Goal: Task Accomplishment & Management: Complete application form

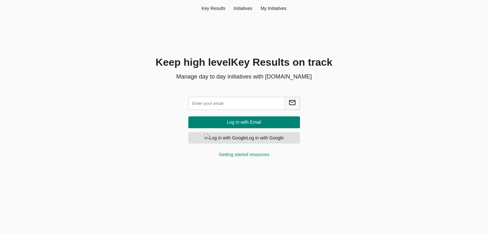
scroll to position [2, 0]
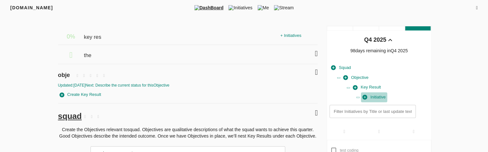
click at [375, 99] on span "Initiative" at bounding box center [374, 97] width 23 height 7
click at [367, 98] on icon "button" at bounding box center [365, 97] width 5 height 5
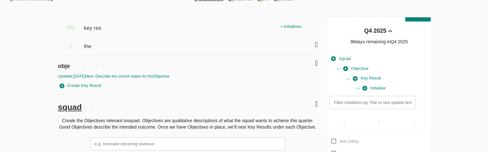
scroll to position [15, 0]
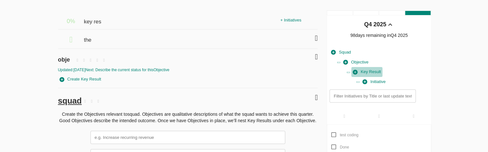
click at [367, 68] on span "Key Result" at bounding box center [367, 71] width 28 height 7
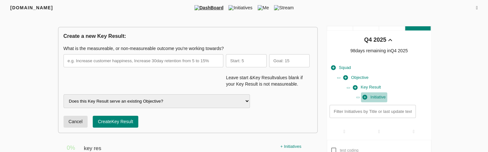
click at [377, 95] on span "Initiative" at bounding box center [374, 97] width 23 height 7
click at [375, 96] on span "Initiative" at bounding box center [374, 97] width 23 height 7
drag, startPoint x: 378, startPoint y: 99, endPoint x: 209, endPoint y: 7, distance: 192.6
click at [209, 7] on span "DashBoard" at bounding box center [209, 7] width 34 height 6
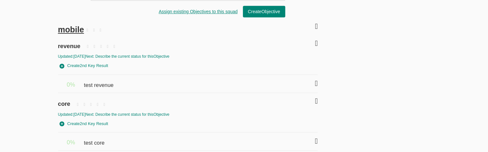
scroll to position [305, 0]
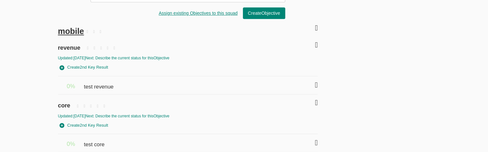
click at [311, 81] on div at bounding box center [298, 84] width 39 height 14
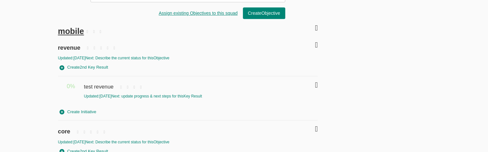
scroll to position [333, 0]
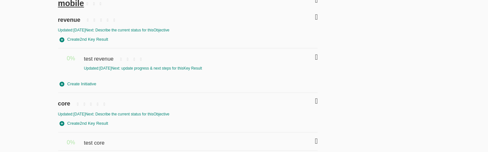
click at [315, 141] on icon at bounding box center [316, 141] width 3 height 8
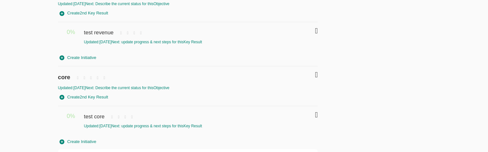
scroll to position [356, 0]
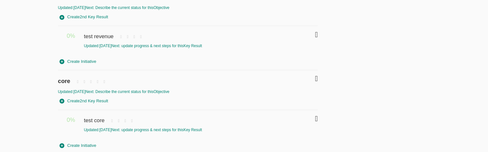
click at [316, 35] on icon at bounding box center [316, 35] width 3 height 8
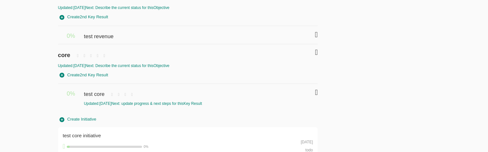
click at [316, 35] on icon at bounding box center [316, 35] width 3 height 8
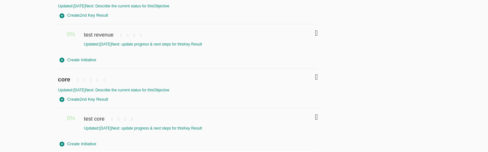
scroll to position [355, 0]
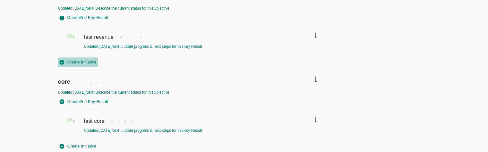
click at [84, 61] on span "Create Initiative" at bounding box center [78, 62] width 37 height 7
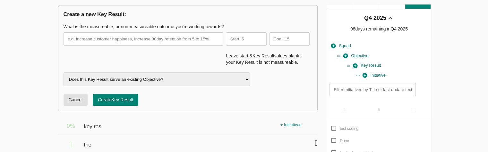
scroll to position [0, 0]
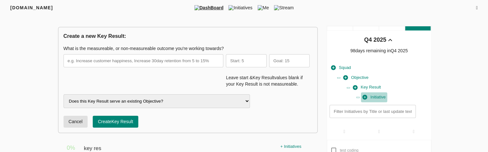
click at [374, 99] on span "Initiative" at bounding box center [374, 97] width 23 height 7
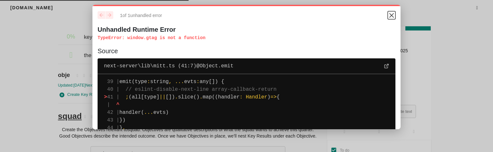
click at [390, 17] on icon "Close" at bounding box center [392, 15] width 4 height 4
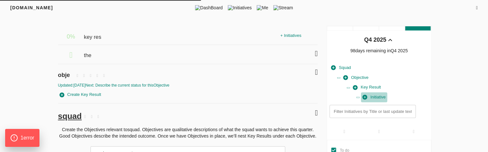
click at [376, 100] on span "Initiative" at bounding box center [374, 97] width 23 height 7
click at [370, 86] on span "Key Result" at bounding box center [367, 87] width 28 height 7
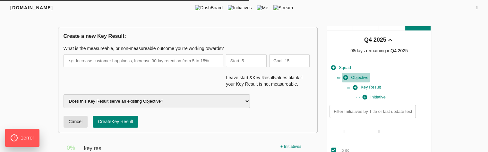
click at [364, 74] on span "Objective" at bounding box center [355, 77] width 25 height 7
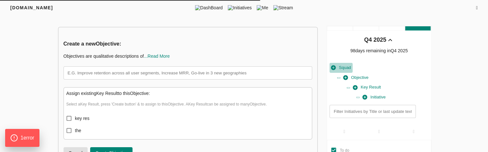
click at [350, 65] on span "Squad" at bounding box center [341, 67] width 20 height 7
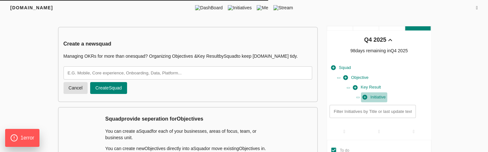
click at [375, 98] on span "Initiative" at bounding box center [374, 97] width 23 height 7
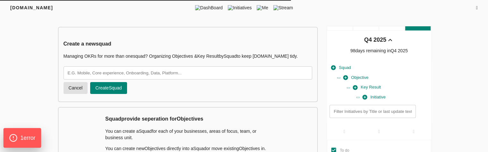
click at [23, 132] on div "1 error" at bounding box center [23, 138] width 38 height 20
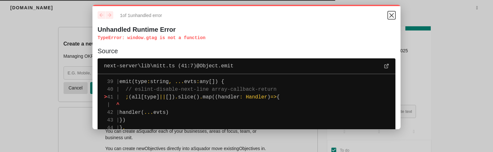
click at [390, 17] on icon "Close" at bounding box center [392, 15] width 4 height 4
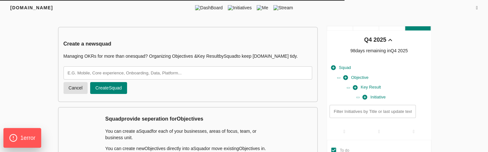
click at [29, 134] on span "1 error" at bounding box center [27, 138] width 15 height 8
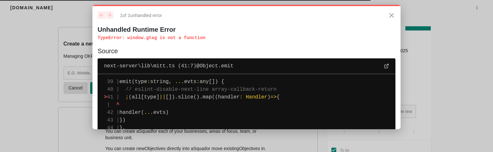
drag, startPoint x: 151, startPoint y: 39, endPoint x: 123, endPoint y: 38, distance: 28.3
click at [123, 38] on p "TypeError : window.gtag is not a function" at bounding box center [247, 38] width 298 height 6
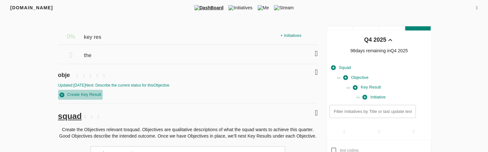
click at [88, 93] on span "Create Key Result" at bounding box center [81, 94] width 42 height 7
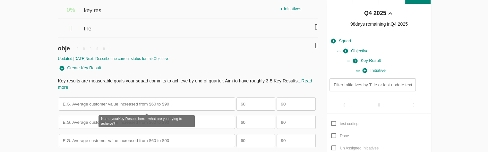
scroll to position [28, 0]
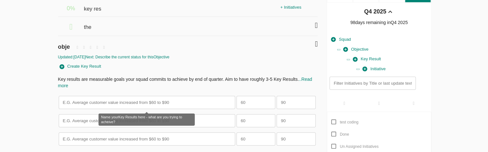
click at [93, 98] on input "text" at bounding box center [147, 102] width 177 height 13
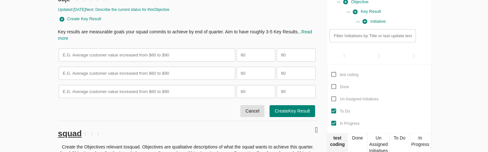
scroll to position [75, 0]
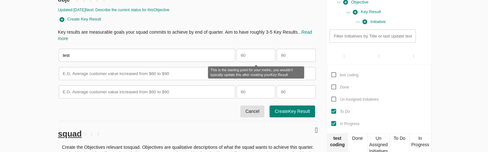
type input "test"
click at [248, 58] on input "number" at bounding box center [256, 55] width 39 height 13
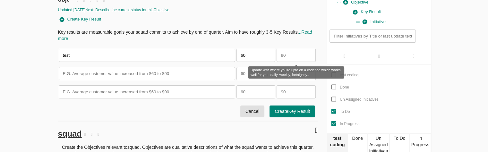
type input "60"
click at [285, 56] on input "number" at bounding box center [296, 55] width 39 height 13
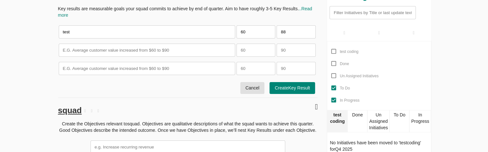
scroll to position [101, 0]
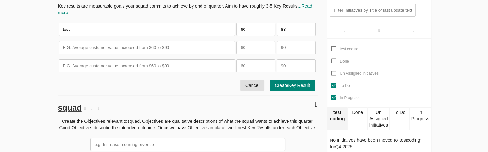
type input "88"
click at [295, 88] on span "Create Key Result" at bounding box center [292, 86] width 35 height 8
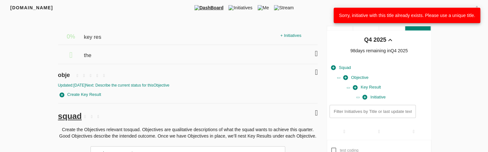
scroll to position [3, 0]
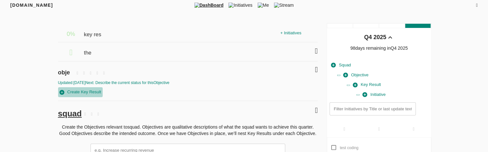
click at [89, 91] on span "Create Key Result" at bounding box center [81, 92] width 42 height 7
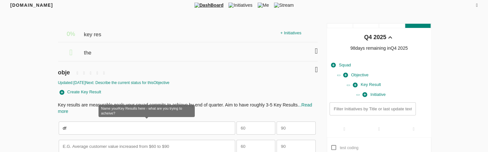
type input "d"
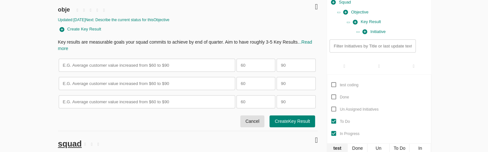
scroll to position [68, 0]
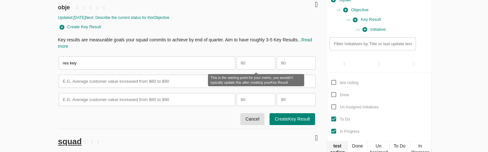
type input "res key"
click at [239, 65] on input "number" at bounding box center [256, 62] width 39 height 13
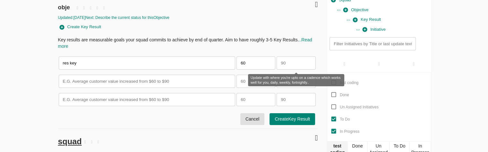
type input "60"
click at [293, 63] on input "number" at bounding box center [296, 62] width 39 height 13
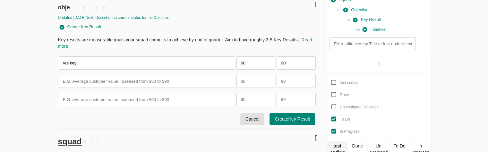
type input "90"
click at [288, 121] on span "Create Key Result" at bounding box center [292, 119] width 35 height 8
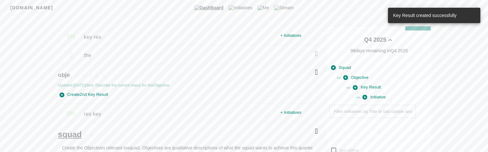
scroll to position [27, 0]
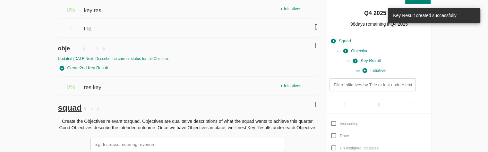
click at [290, 84] on div "+ Initiatives" at bounding box center [291, 86] width 24 height 10
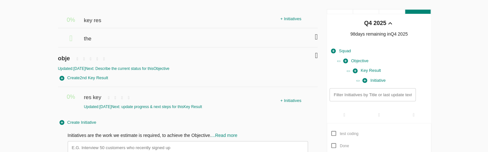
scroll to position [0, 0]
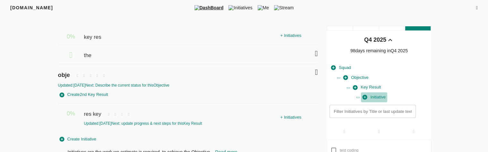
click at [378, 97] on span "Initiative" at bounding box center [374, 97] width 23 height 7
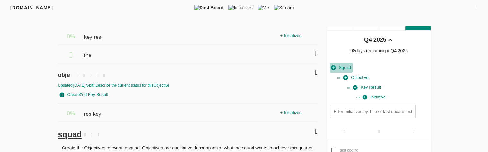
click at [338, 69] on span "Squad" at bounding box center [341, 67] width 20 height 7
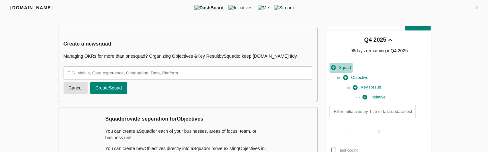
click at [338, 69] on span "Squad" at bounding box center [341, 67] width 20 height 7
click at [382, 96] on span "Initiative" at bounding box center [374, 97] width 23 height 7
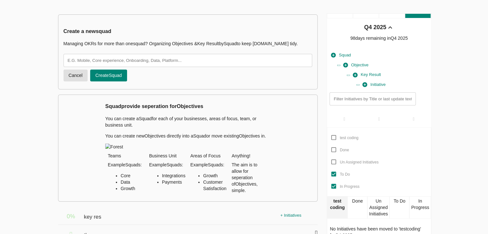
scroll to position [16, 0]
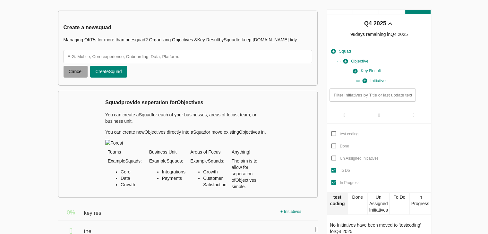
click at [80, 75] on span "Cancel" at bounding box center [76, 72] width 14 height 8
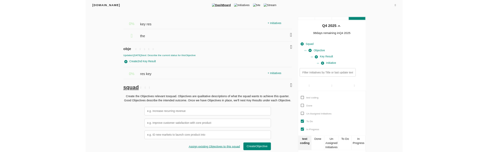
scroll to position [0, 0]
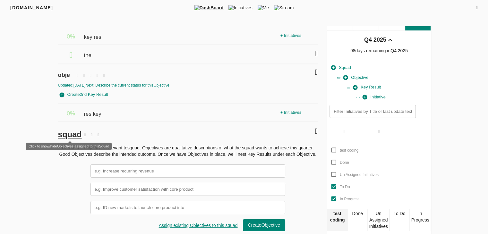
click at [77, 137] on span "squad" at bounding box center [70, 134] width 24 height 9
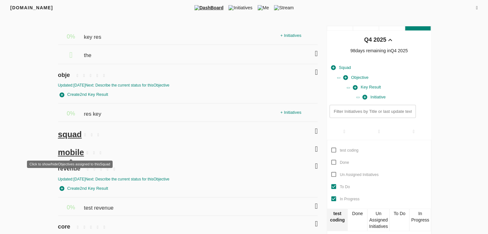
click at [72, 152] on span "mobile" at bounding box center [71, 152] width 26 height 9
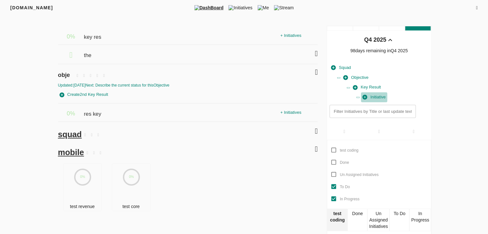
click at [382, 96] on span "Initiative" at bounding box center [374, 97] width 23 height 7
click at [316, 71] on icon at bounding box center [316, 72] width 3 height 8
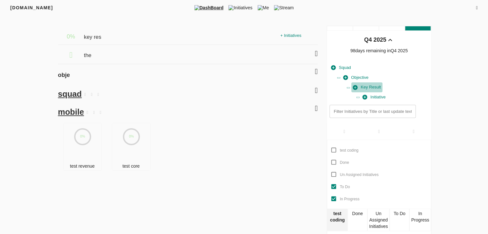
click at [369, 88] on span "Key Result" at bounding box center [367, 87] width 28 height 7
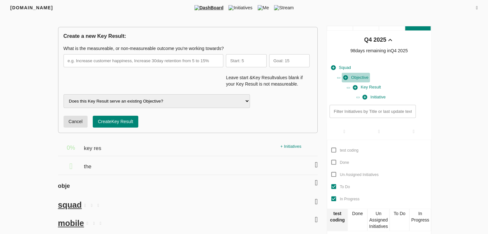
click at [358, 77] on span "Objective" at bounding box center [355, 77] width 25 height 7
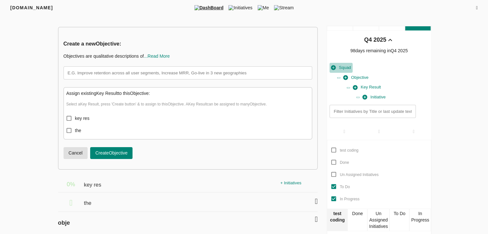
click at [345, 67] on span "Squad" at bounding box center [341, 67] width 20 height 7
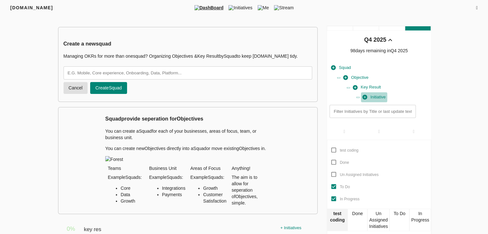
click at [378, 99] on span "Initiative" at bounding box center [374, 97] width 23 height 7
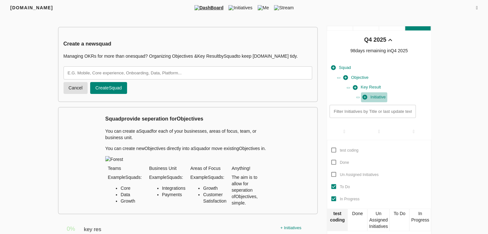
click at [378, 99] on span "Initiative" at bounding box center [374, 97] width 23 height 7
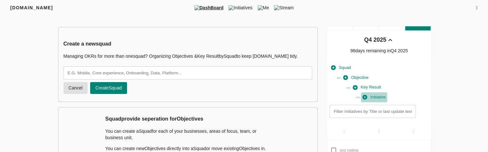
click at [375, 100] on span "Initiative" at bounding box center [374, 97] width 23 height 7
click at [370, 88] on span "Key Result" at bounding box center [367, 87] width 28 height 7
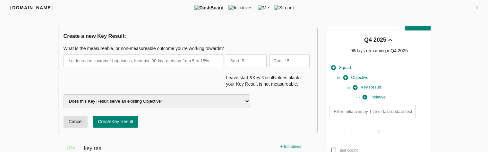
click at [377, 97] on span "Initiative" at bounding box center [374, 97] width 23 height 7
click at [375, 96] on span "Initiative" at bounding box center [374, 97] width 23 height 7
click at [374, 85] on span "Key Result" at bounding box center [367, 87] width 28 height 7
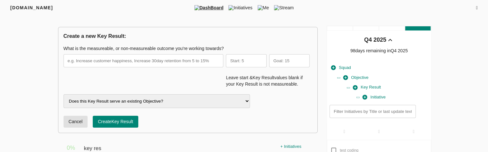
click at [371, 85] on span "Key Result" at bounding box center [367, 87] width 28 height 7
click at [369, 85] on span "Key Result" at bounding box center [367, 87] width 28 height 7
click at [361, 76] on span "Objective" at bounding box center [355, 77] width 25 height 7
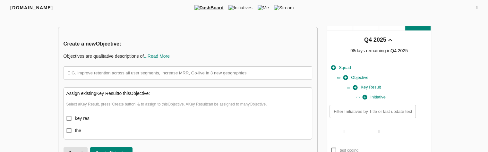
click at [341, 65] on span "Squad" at bounding box center [341, 67] width 20 height 7
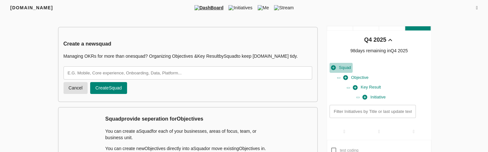
click at [341, 65] on span "Squad" at bounding box center [341, 67] width 20 height 7
click at [375, 96] on span "Initiative" at bounding box center [374, 97] width 23 height 7
click at [376, 100] on span "Initiative" at bounding box center [374, 97] width 23 height 7
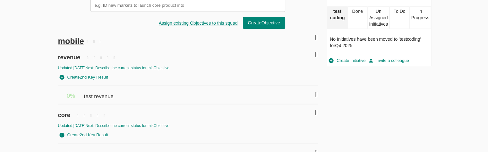
scroll to position [214, 0]
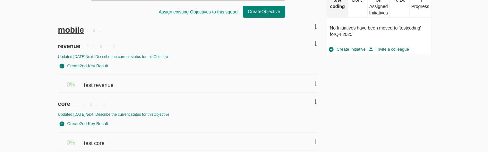
click at [317, 82] on icon at bounding box center [316, 84] width 3 height 8
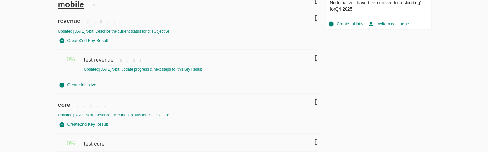
scroll to position [240, 0]
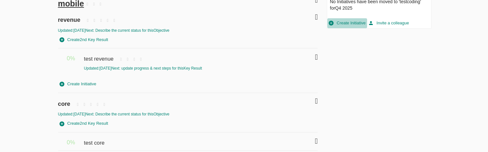
click at [354, 24] on span "Create Initiative" at bounding box center [347, 23] width 37 height 7
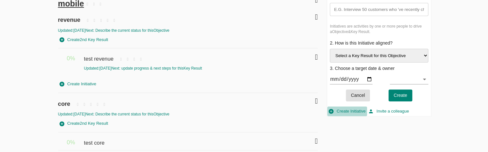
click at [348, 111] on span "Create Initiative" at bounding box center [347, 111] width 37 height 7
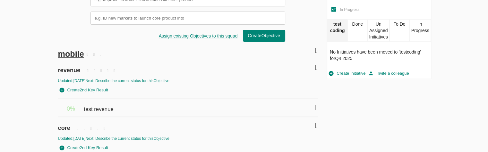
scroll to position [214, 0]
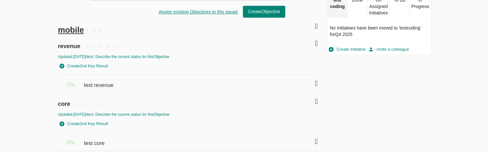
click at [315, 85] on icon at bounding box center [316, 84] width 3 height 8
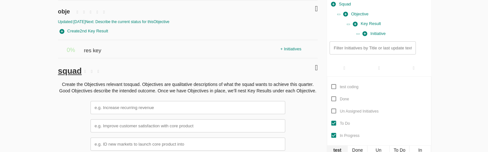
scroll to position [64, 0]
click at [61, 83] on p "Create the Objectives relevant to squad . Objectives are qualitative descriptio…" at bounding box center [188, 87] width 260 height 13
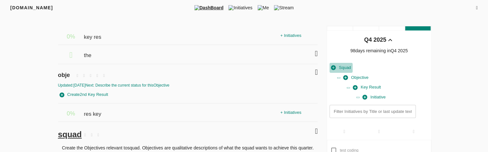
click at [344, 66] on span "Squad" at bounding box center [341, 67] width 20 height 7
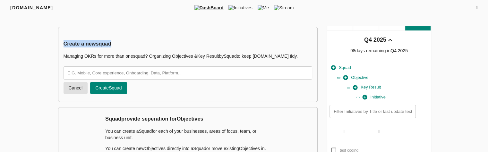
drag, startPoint x: 113, startPoint y: 45, endPoint x: 63, endPoint y: 46, distance: 50.1
click at [64, 46] on h3 "Create a new squad" at bounding box center [188, 43] width 249 height 7
copy h3 "Create a new squad"
